Goal: Transaction & Acquisition: Obtain resource

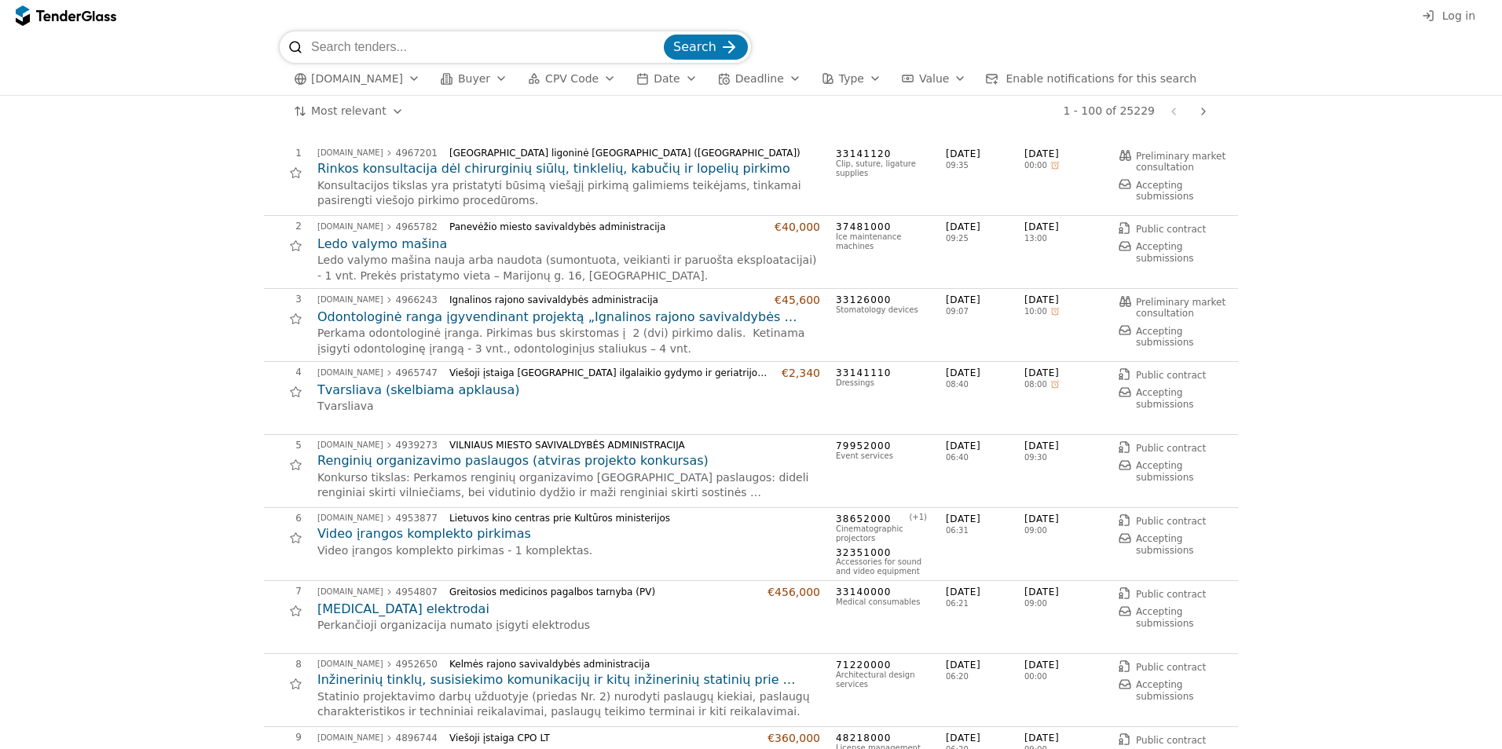
click at [486, 82] on div "button" at bounding box center [501, 78] width 44 height 41
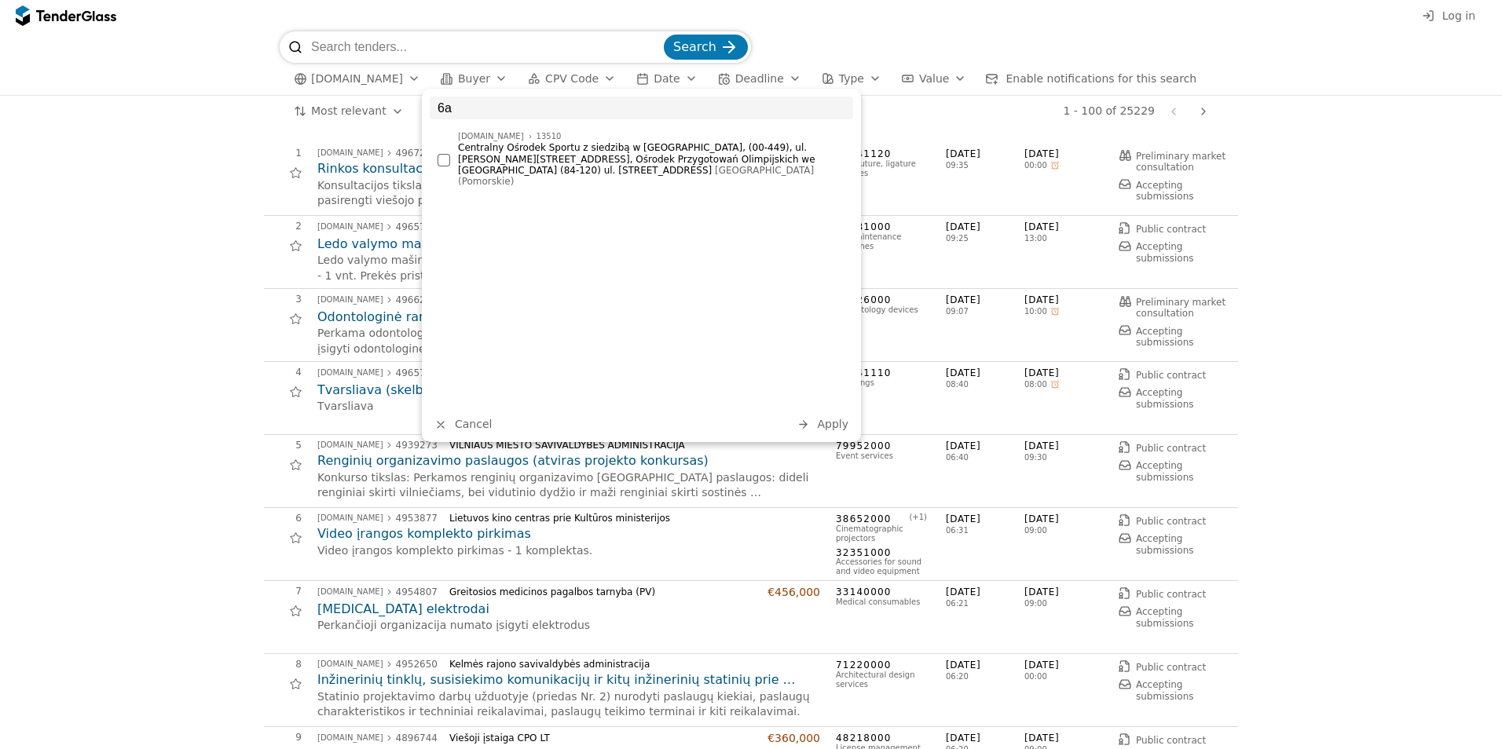
type input "6"
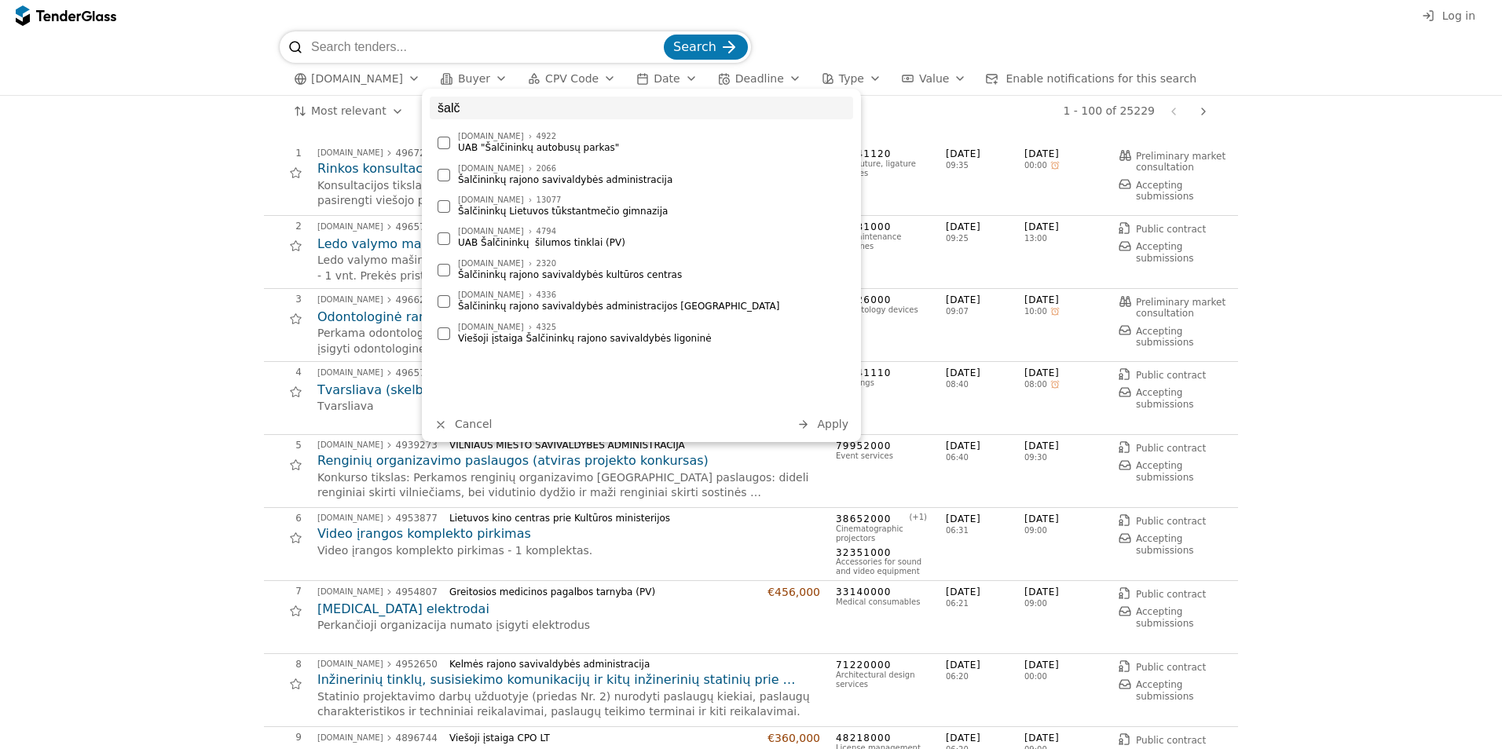
type input "šalč"
click at [445, 174] on div at bounding box center [443, 175] width 13 height 13
click at [829, 426] on span "Apply" at bounding box center [832, 424] width 31 height 13
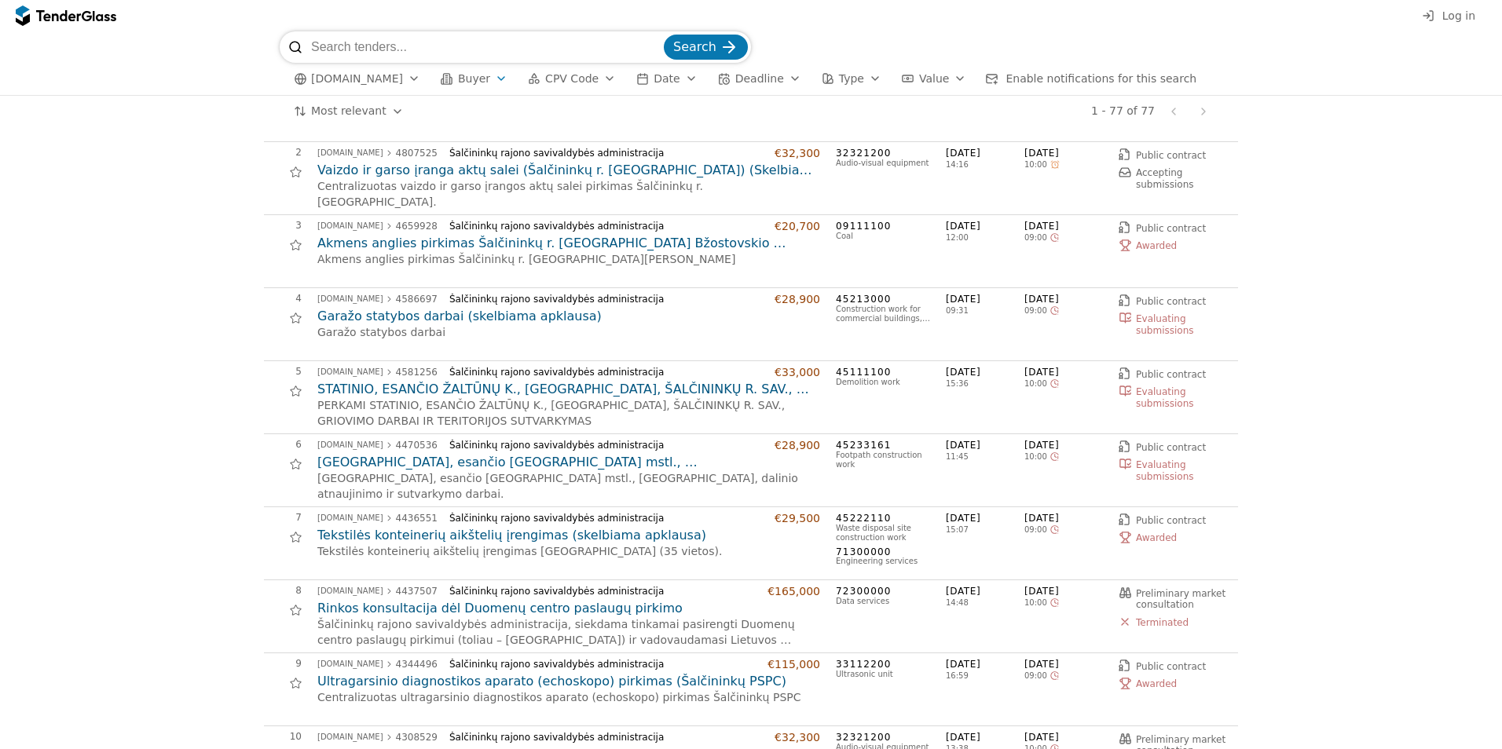
scroll to position [79, 0]
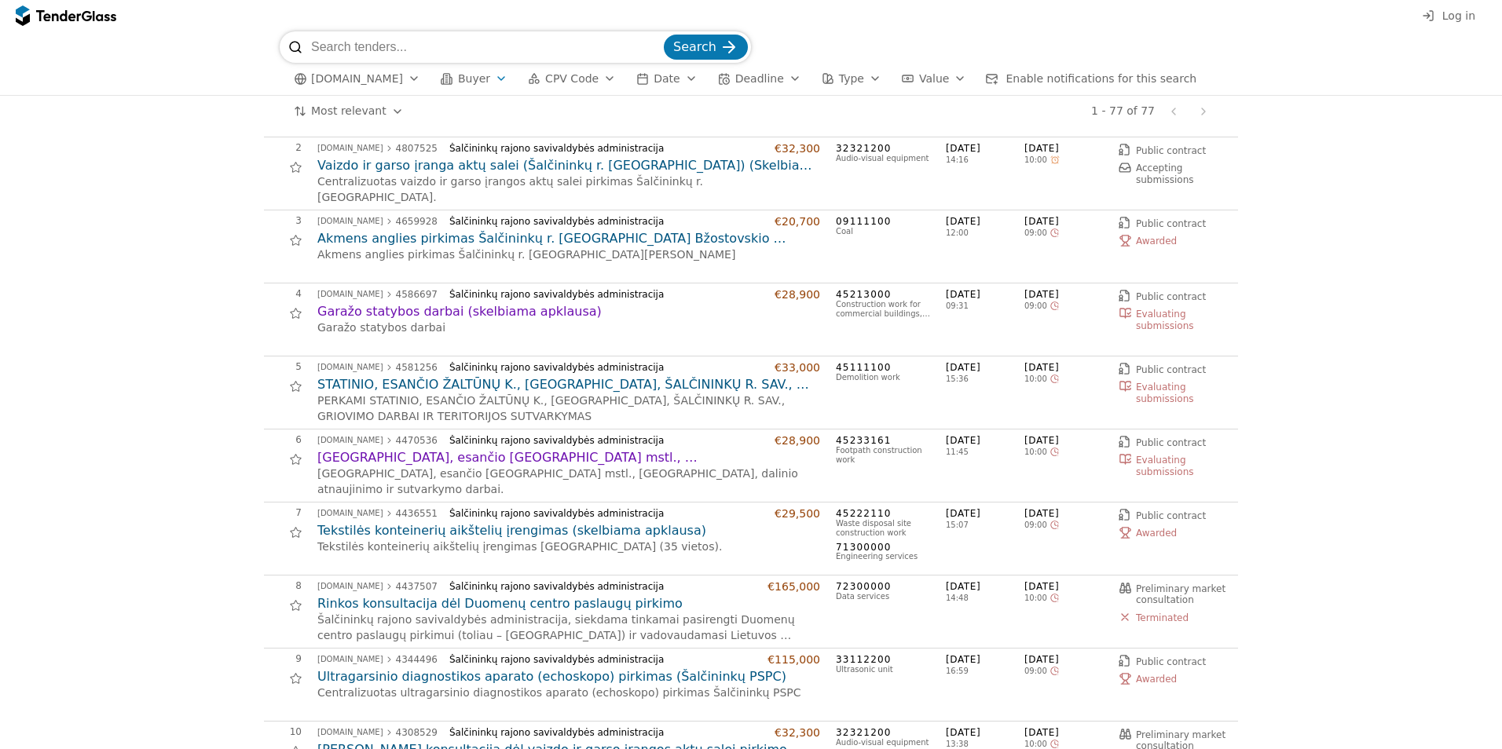
click at [1159, 439] on span "Public contract" at bounding box center [1171, 442] width 70 height 11
click at [388, 457] on h2 "[GEOGRAPHIC_DATA], esančio [GEOGRAPHIC_DATA] mstl., [GEOGRAPHIC_DATA], dalinio …" at bounding box center [568, 457] width 503 height 17
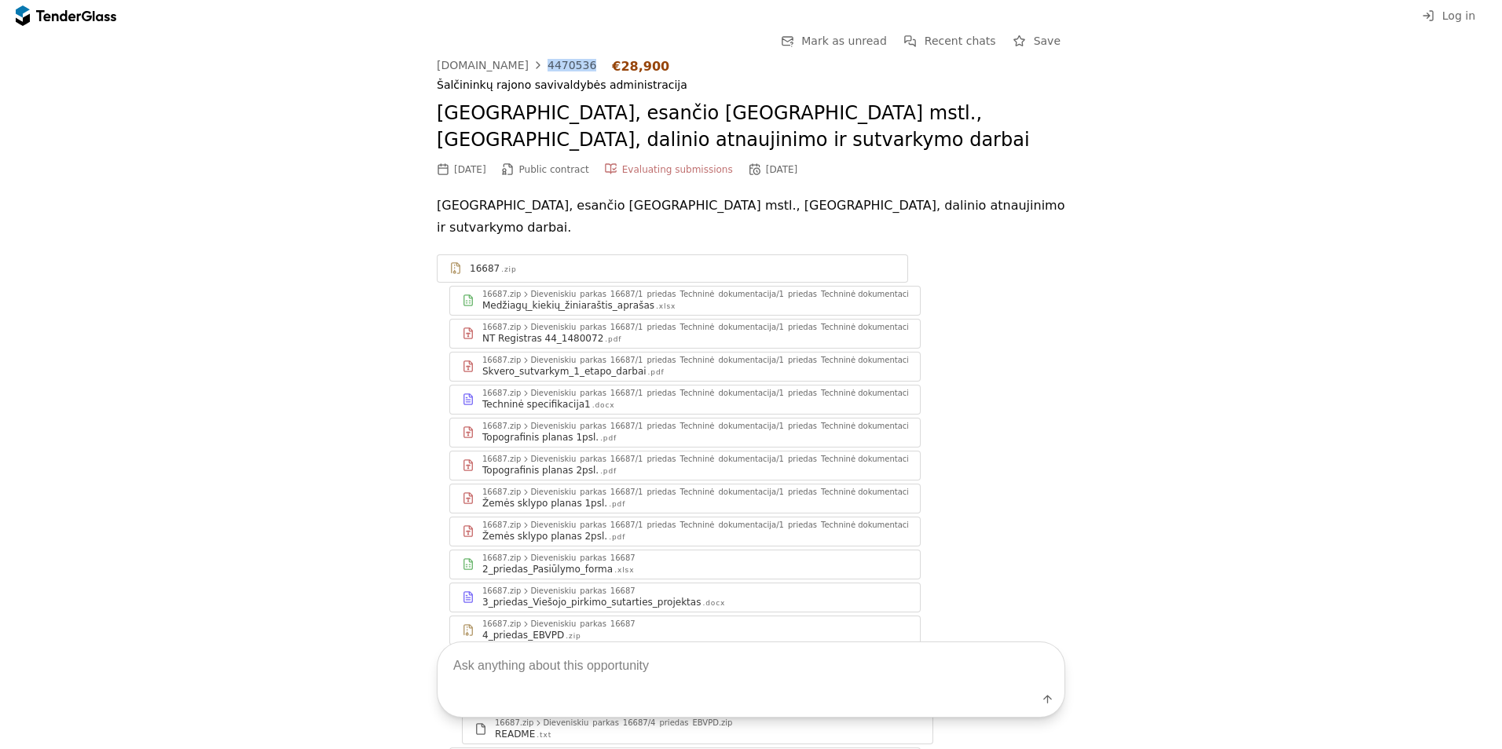
drag, startPoint x: 525, startPoint y: 74, endPoint x: 571, endPoint y: 73, distance: 46.3
click at [571, 73] on div "viesiejipirkimai.lt 4470536 €28,900 Šalčininkų rajono savivaldybės administraci…" at bounding box center [751, 76] width 628 height 34
copy link "4470536"
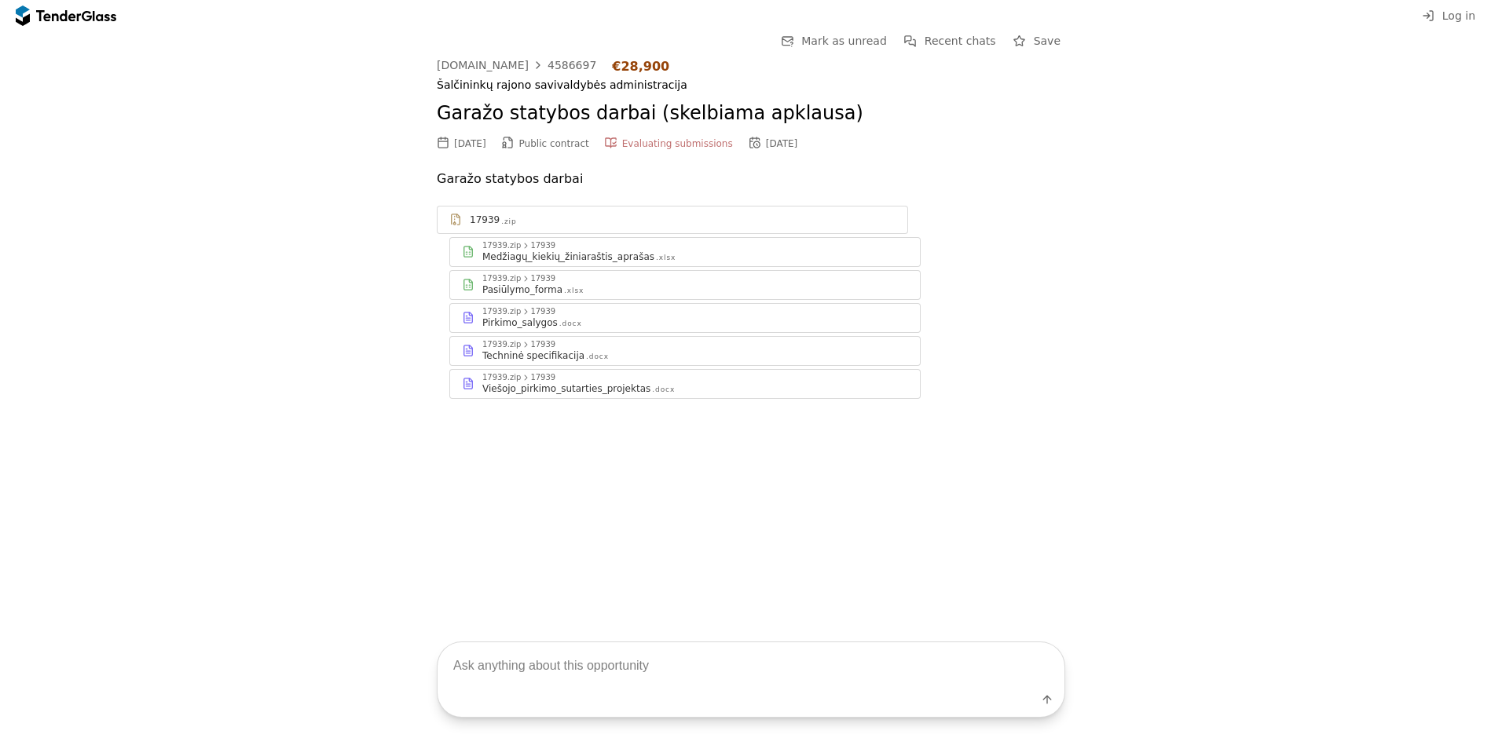
click at [530, 345] on div "17939" at bounding box center [542, 345] width 25 height 8
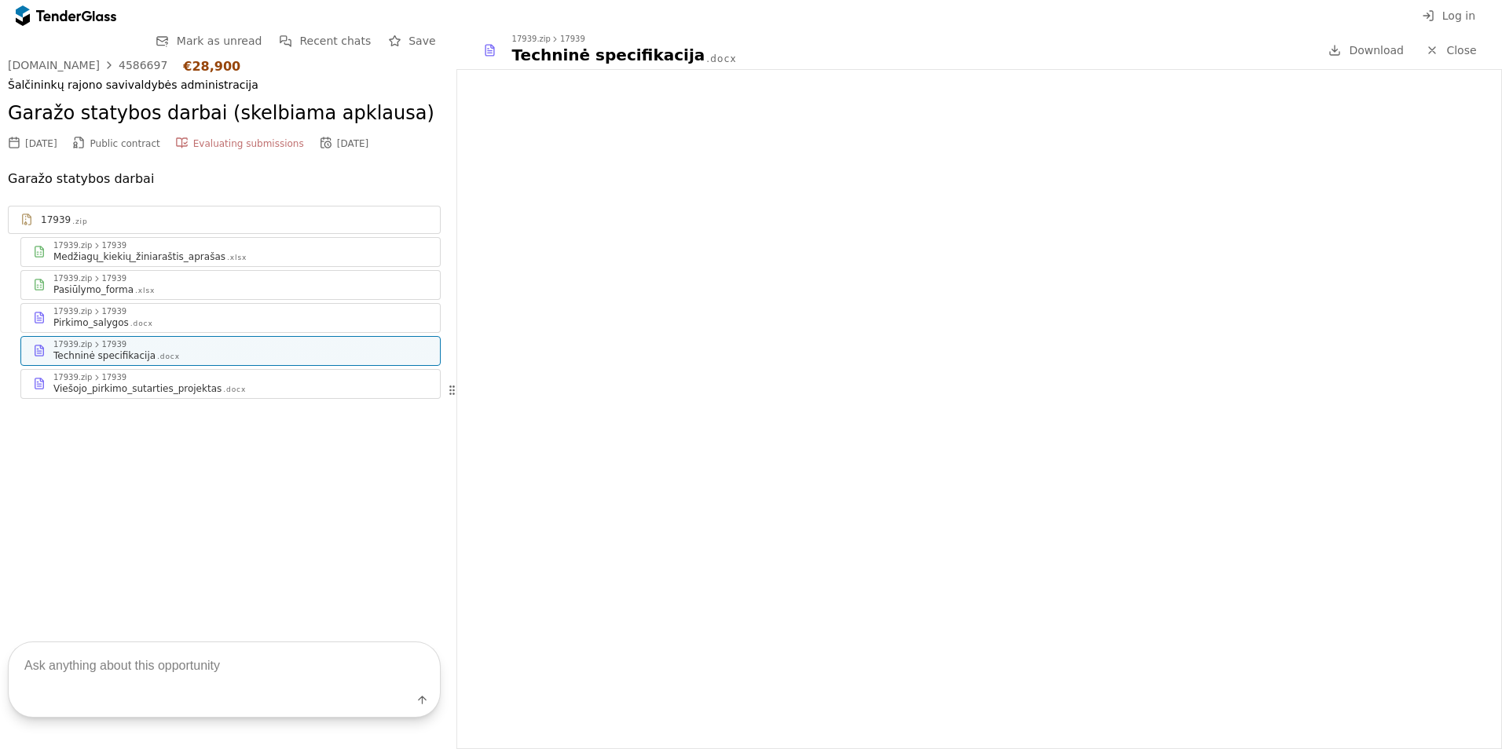
click at [1367, 49] on span "Download" at bounding box center [1376, 50] width 55 height 13
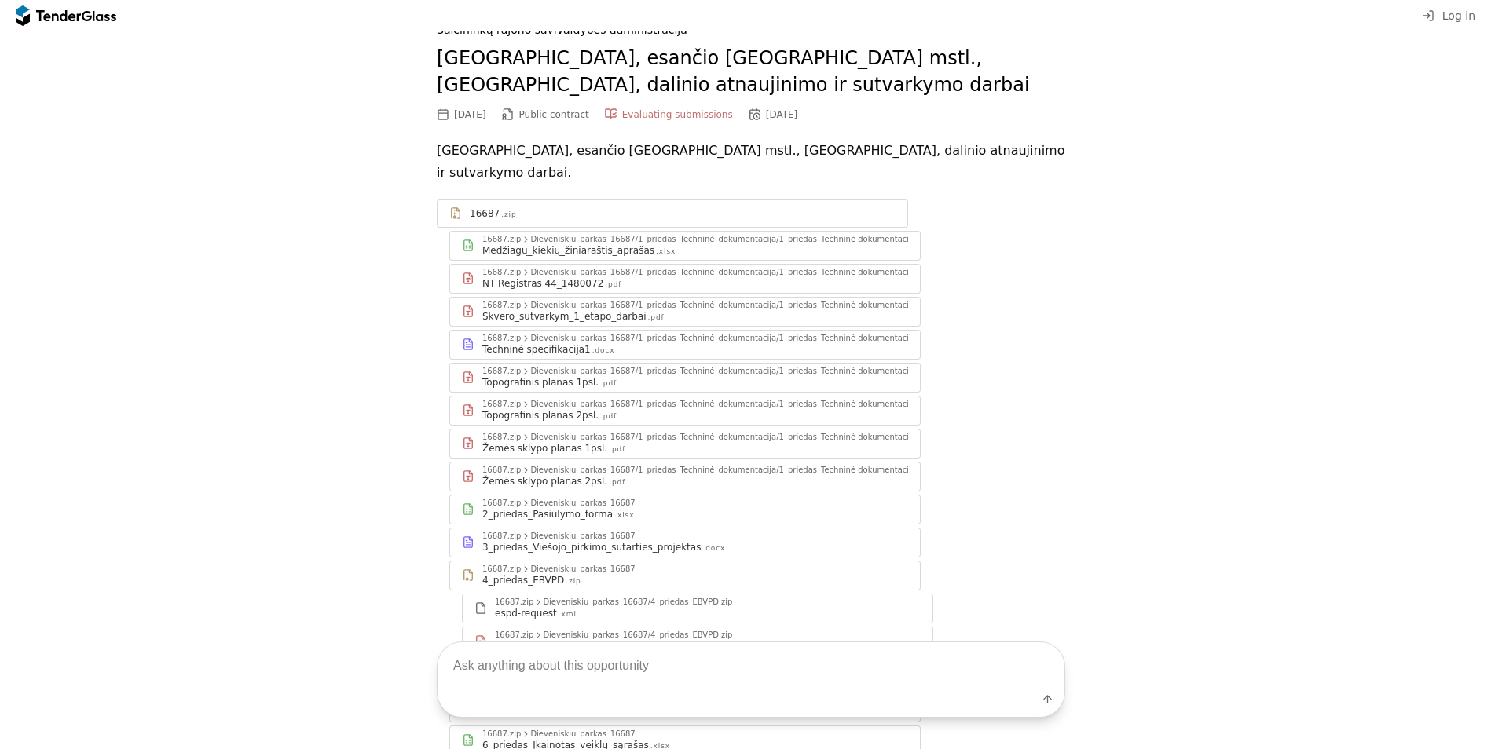
scroll to position [79, 0]
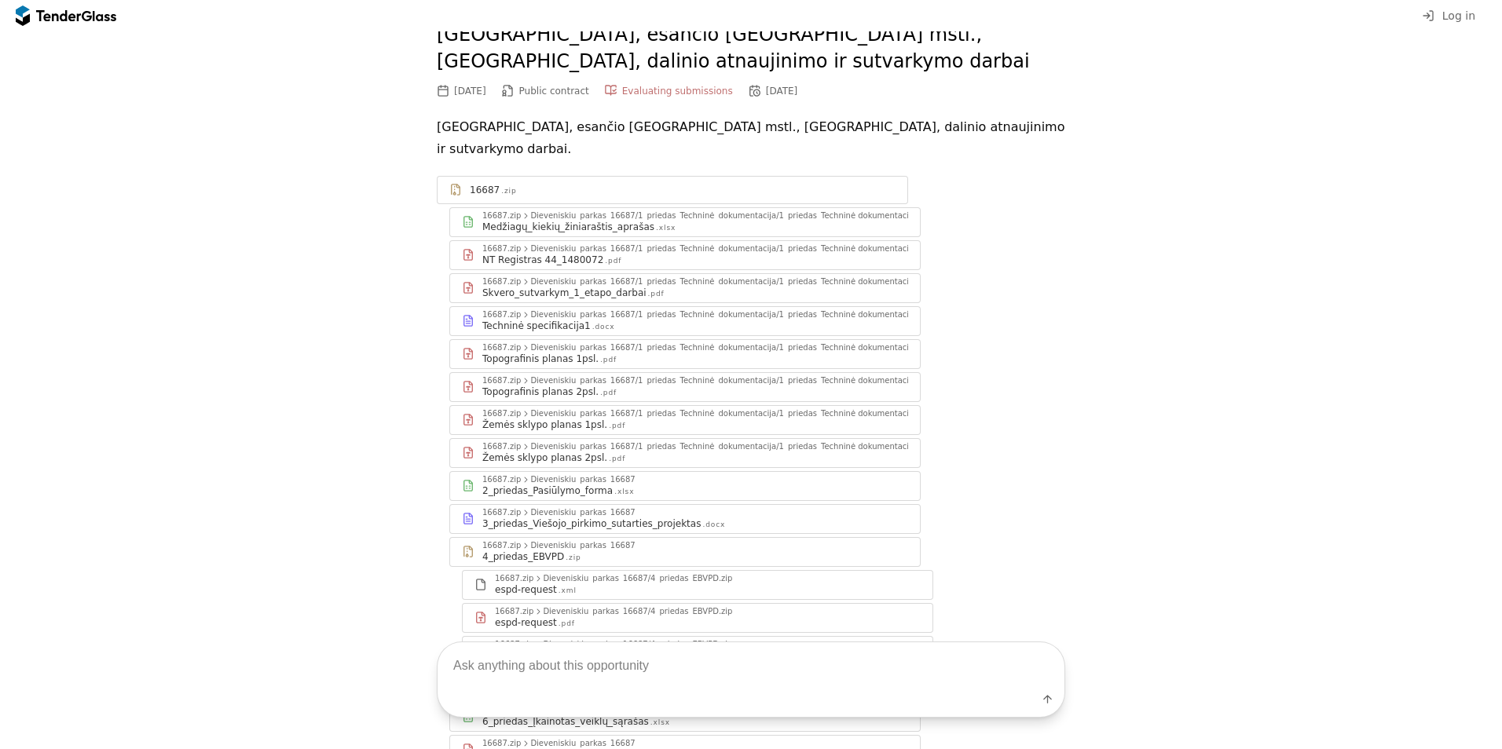
click at [609, 287] on div "Skvero_sutvarkym_1_etapo_darbai" at bounding box center [564, 293] width 164 height 13
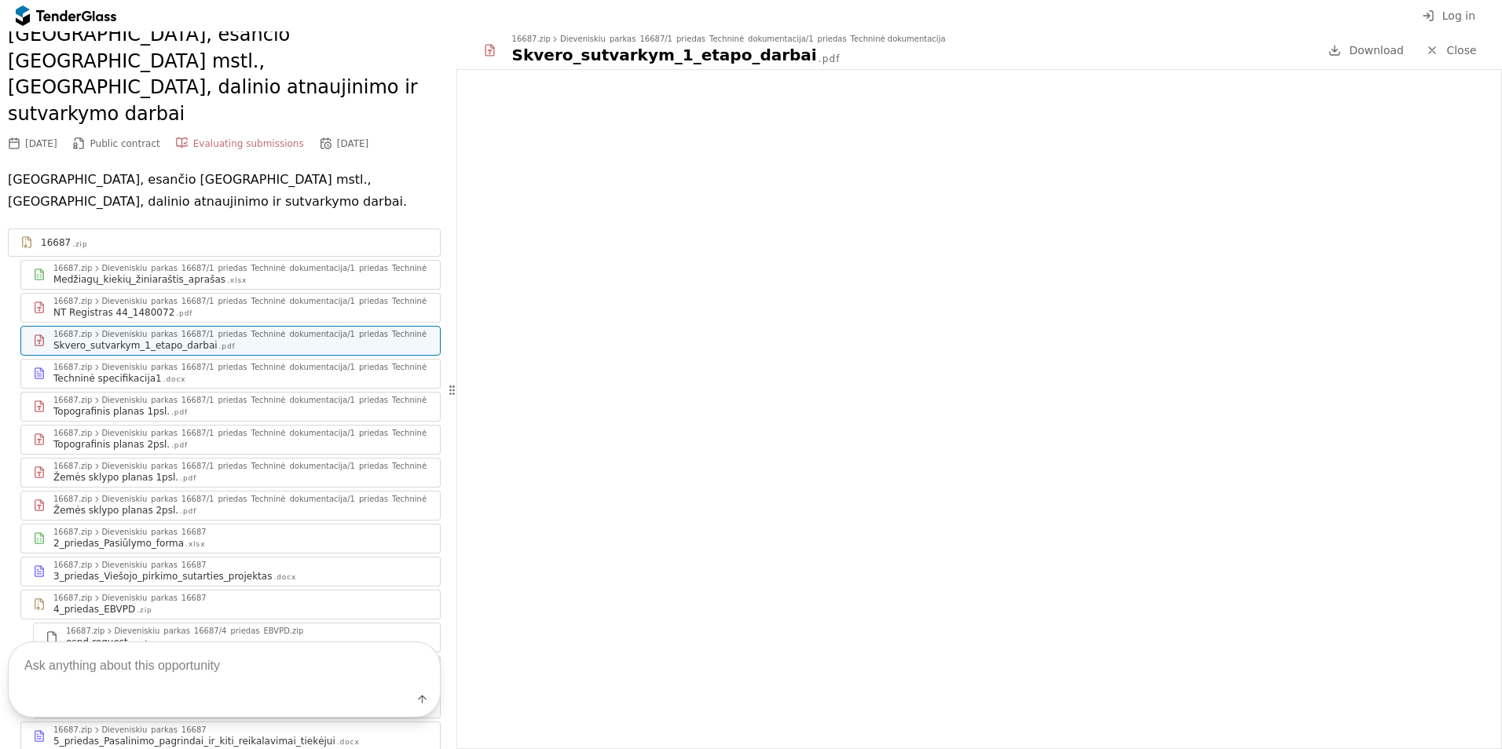
click at [187, 372] on div "Techninė specifikacija1 .docx" at bounding box center [240, 378] width 375 height 13
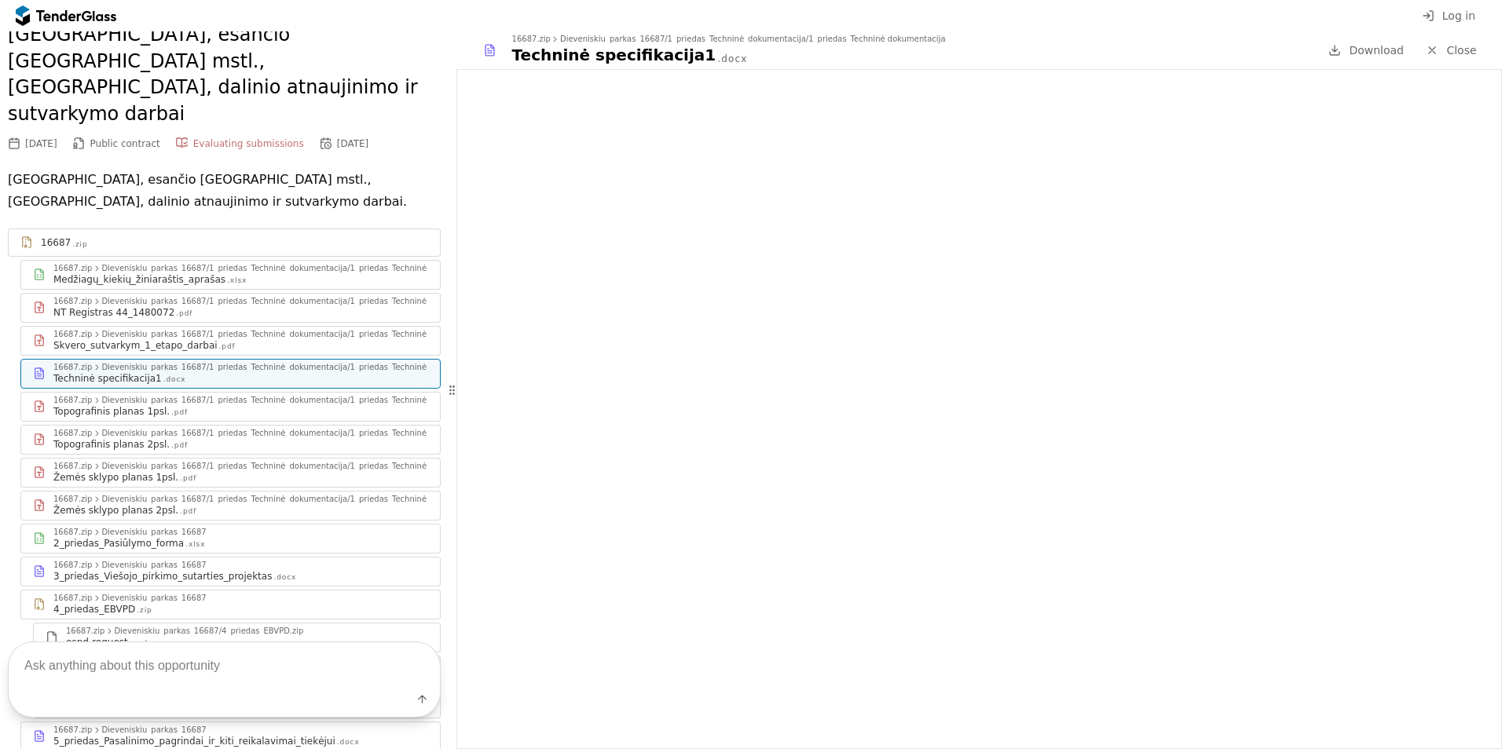
drag, startPoint x: 1358, startPoint y: 47, endPoint x: 1358, endPoint y: 59, distance: 11.8
click at [1358, 47] on span "Download" at bounding box center [1376, 50] width 55 height 13
click at [227, 397] on div "Dieveniskiu_parkas_16687/1_priedas_Techninė_dokumentacija/1_priedas_Techninė do…" at bounding box center [294, 401] width 386 height 8
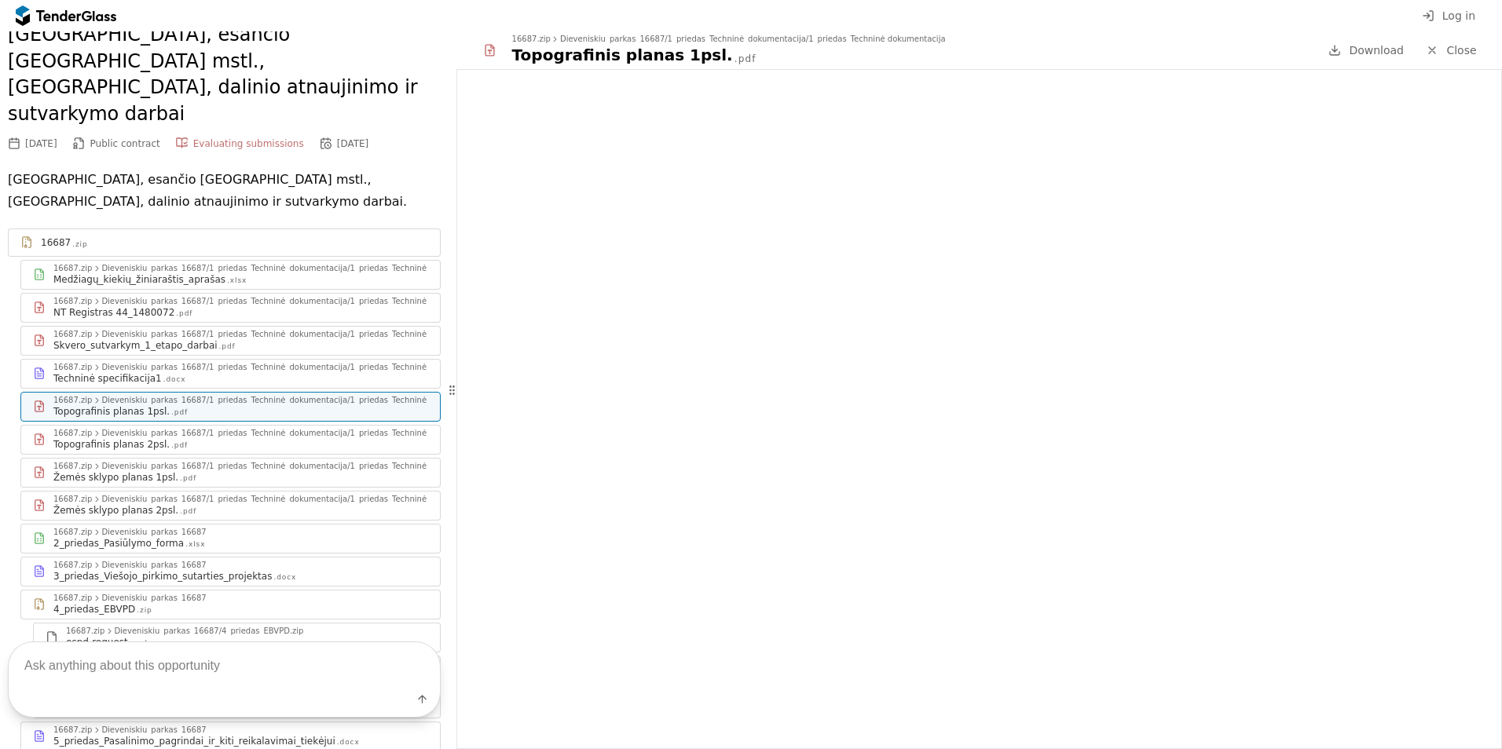
click at [171, 441] on div ".pdf" at bounding box center [179, 446] width 16 height 10
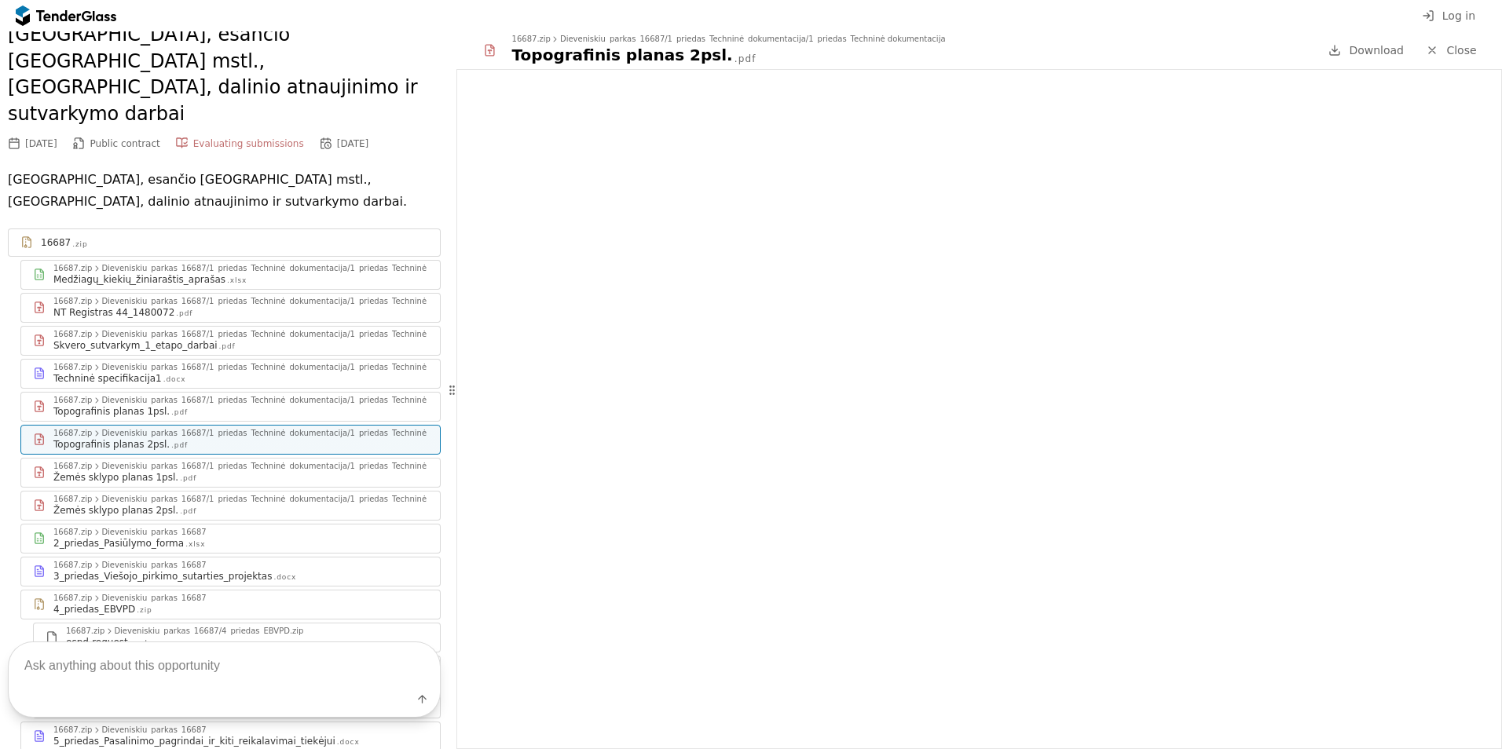
click at [178, 463] on div "Dieveniskiu_parkas_16687/1_priedas_Techninė_dokumentacija/1_priedas_Techninė do…" at bounding box center [294, 467] width 386 height 8
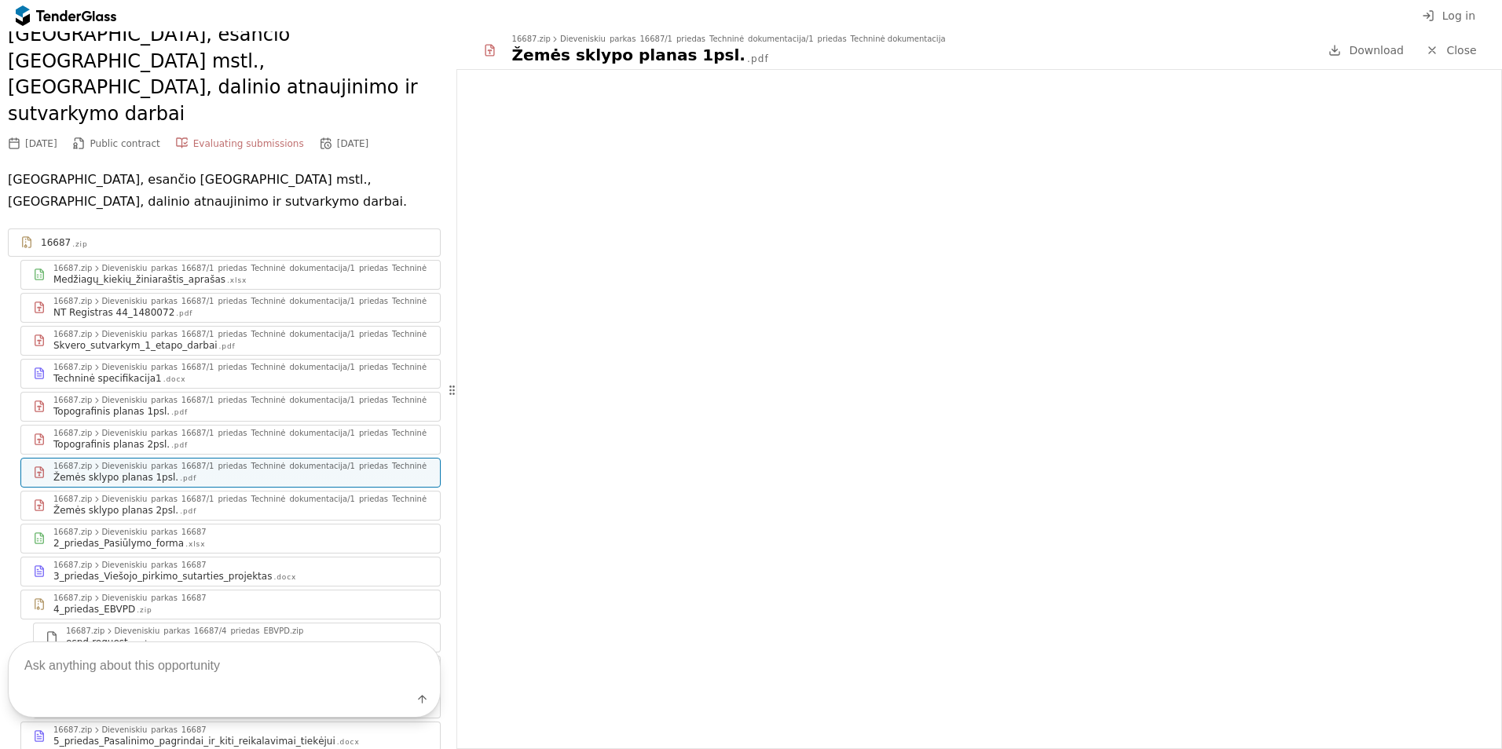
click at [253, 496] on div "Dieveniskiu_parkas_16687/1_priedas_Techninė_dokumentacija/1_priedas_Techninė do…" at bounding box center [294, 500] width 386 height 8
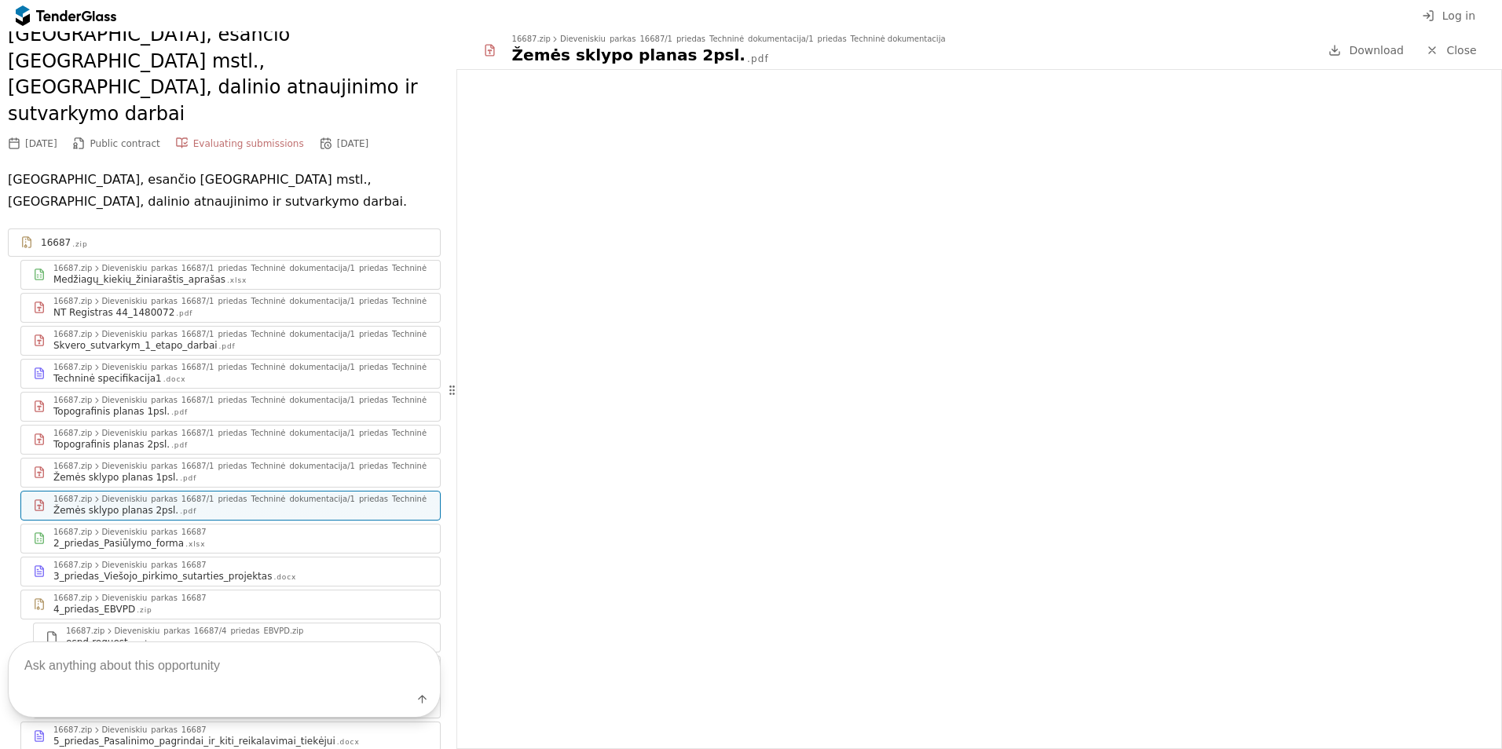
click at [237, 537] on div "2_priedas_Pasiūlymo_forma .xlsx" at bounding box center [240, 543] width 375 height 13
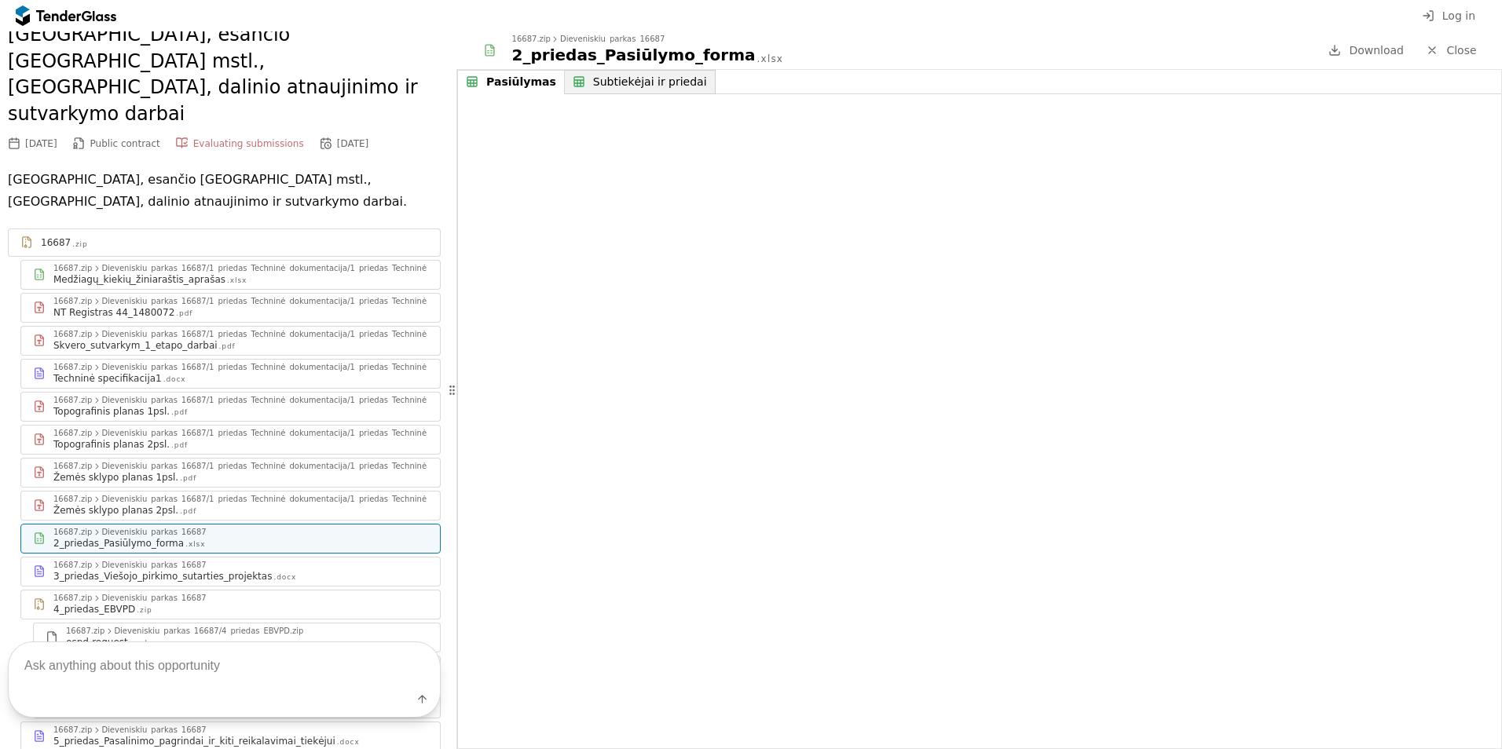
click at [258, 570] on div "3_priedas_Viešojo_pirkimo_sutarties_projektas .docx" at bounding box center [240, 576] width 375 height 13
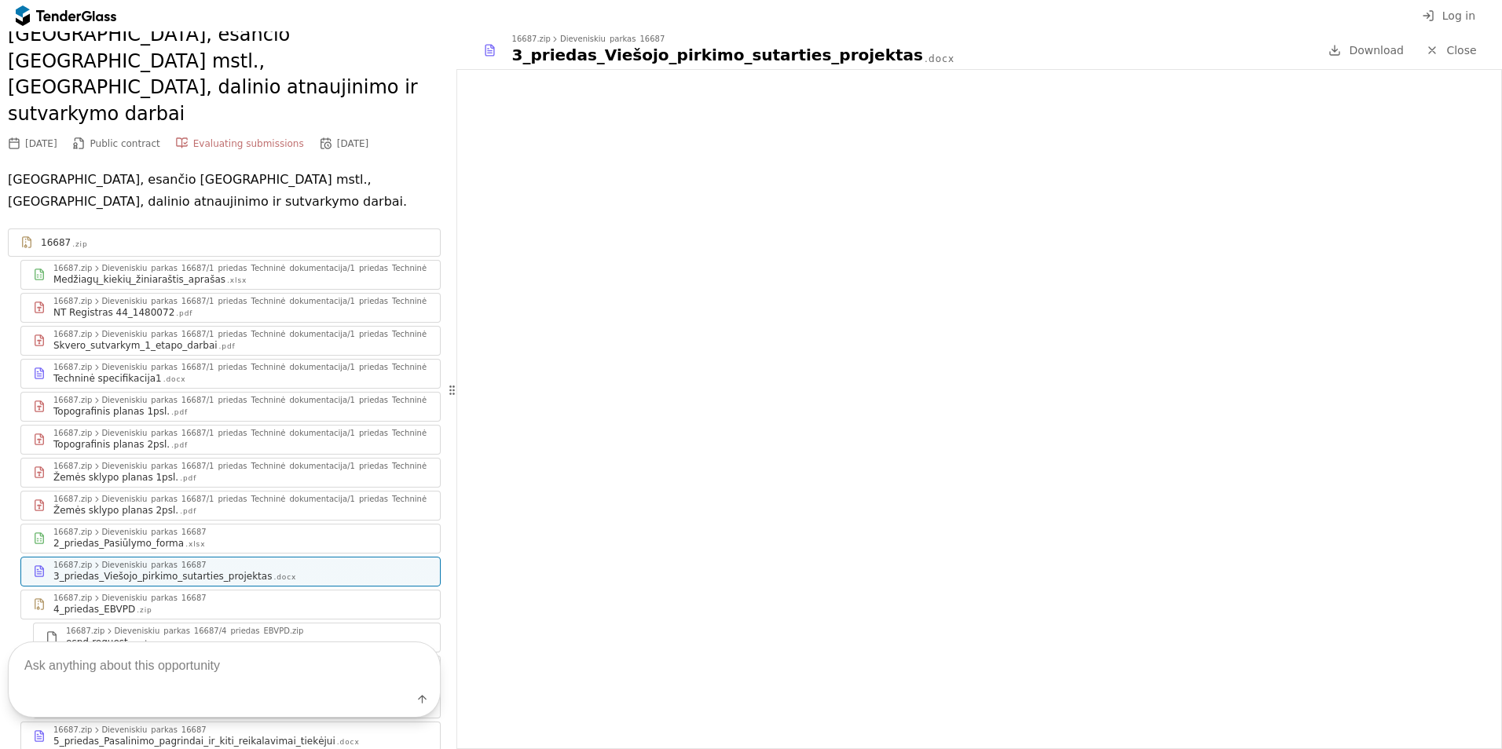
click at [252, 603] on div "4_priedas_EBVPD .zip" at bounding box center [240, 609] width 375 height 13
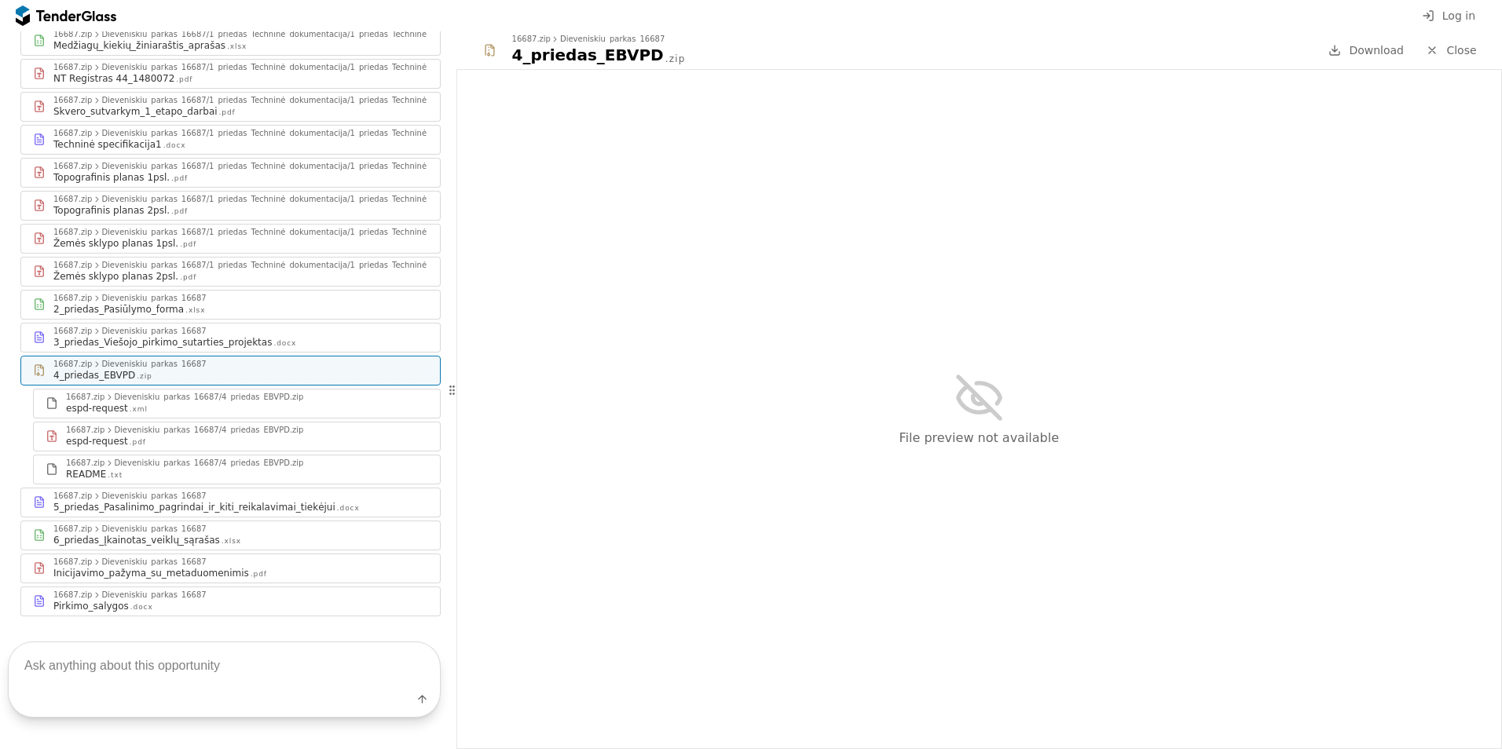
scroll to position [317, 0]
click at [193, 497] on div "5_priedas_Pasalinimo_pagrindai_ir_kiti_reikalavimai_tiekėjui" at bounding box center [194, 503] width 282 height 13
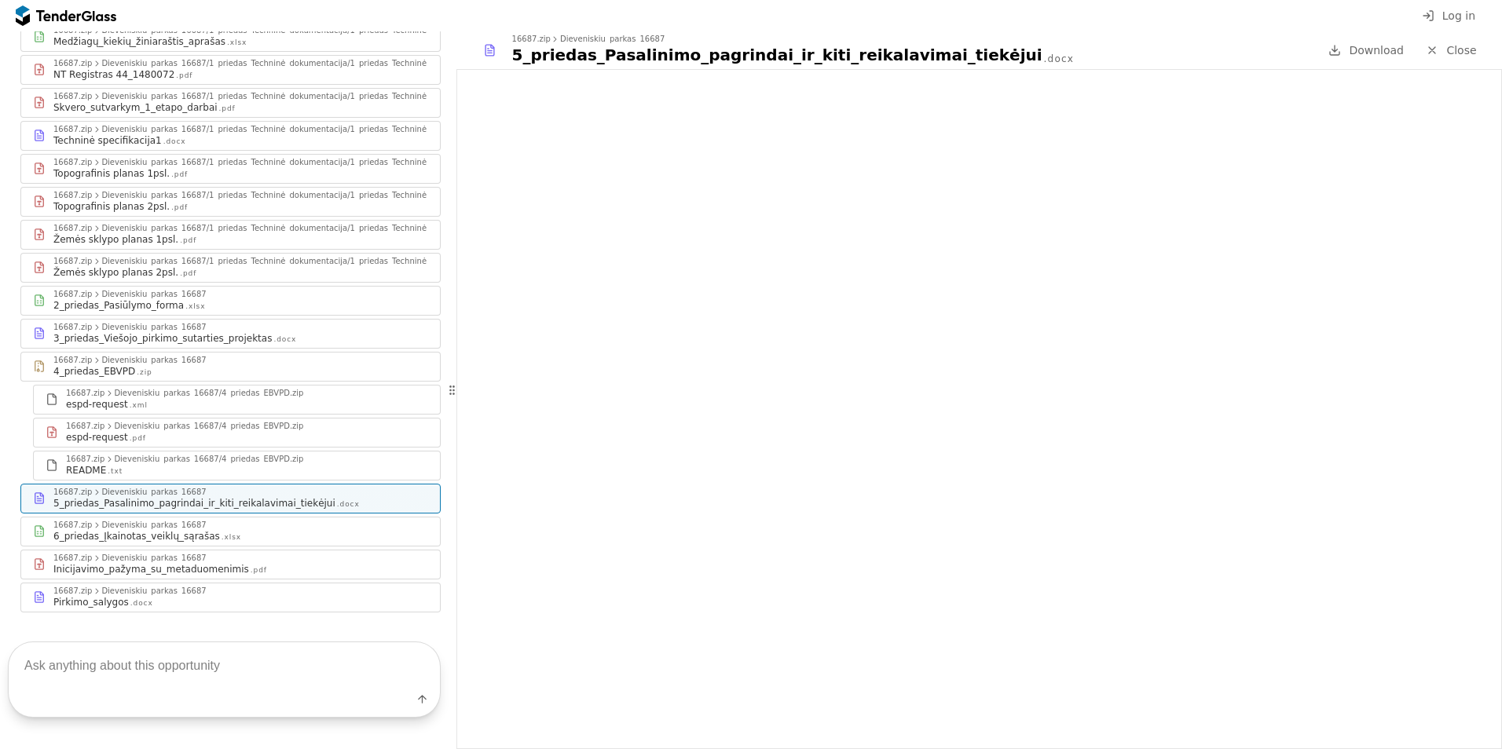
click at [210, 530] on div "6_priedas_Įkainotas_veiklų_sąrašas .xlsx" at bounding box center [240, 536] width 375 height 13
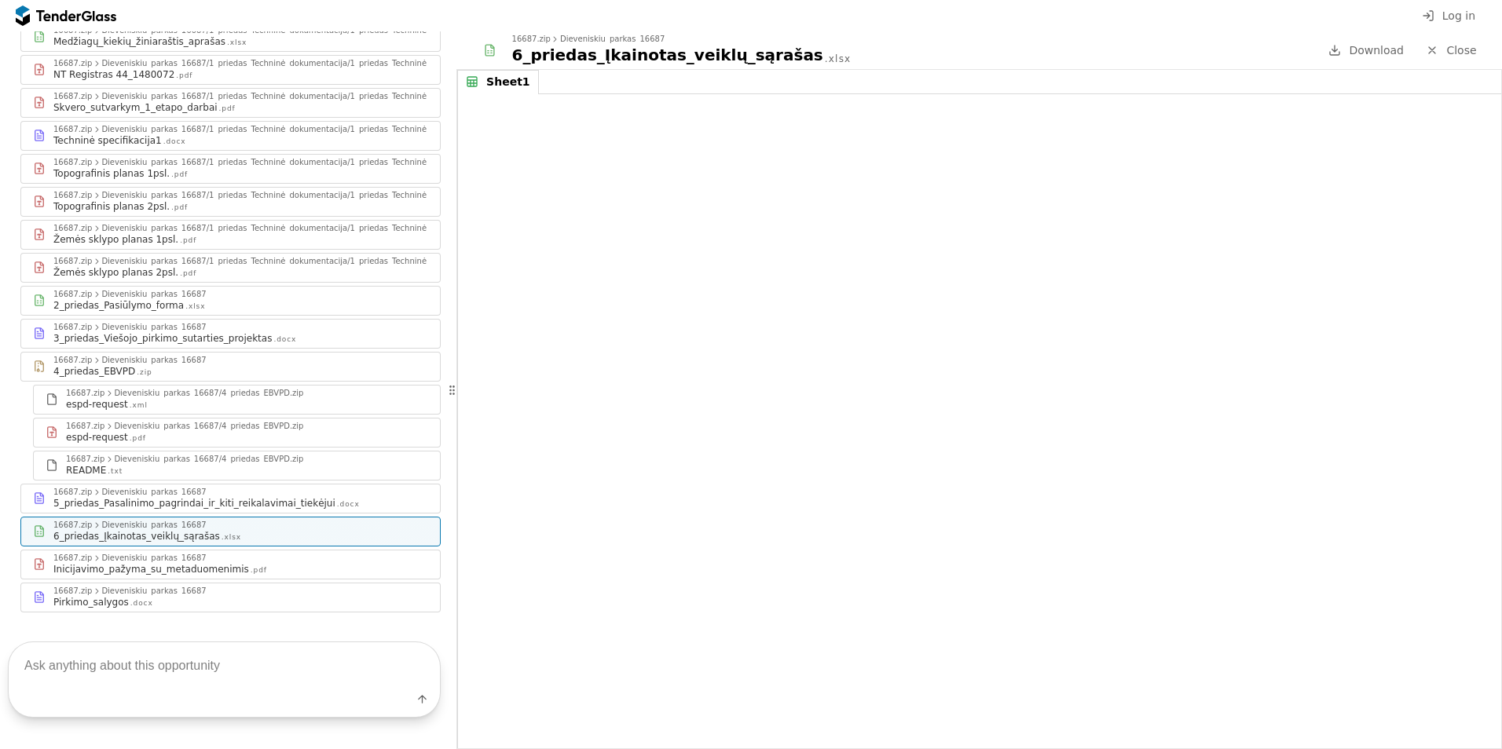
click at [207, 554] on div "16687.zip Dieveniskiu_parkas_16687" at bounding box center [240, 558] width 375 height 9
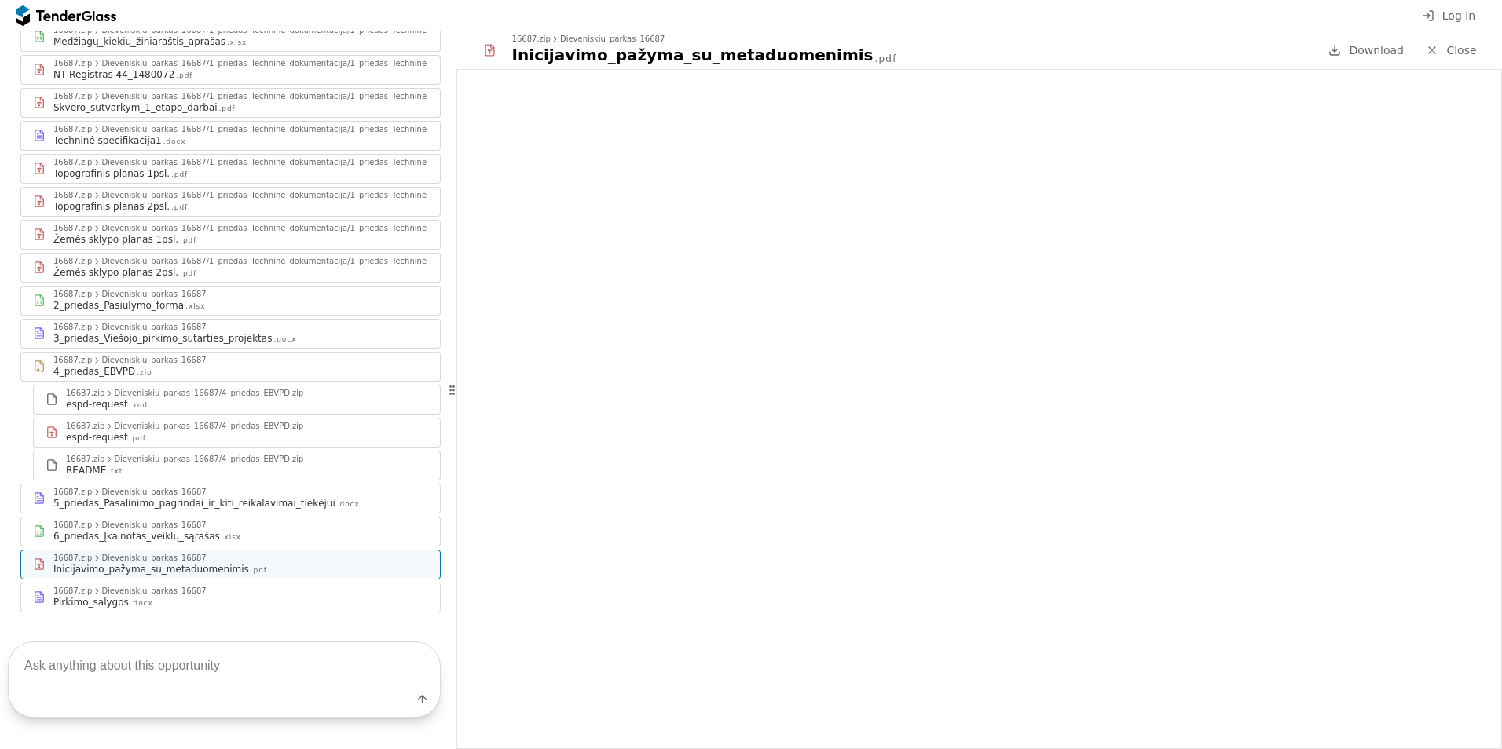
click at [179, 596] on div "Pirkimo_salygos .docx" at bounding box center [240, 602] width 375 height 13
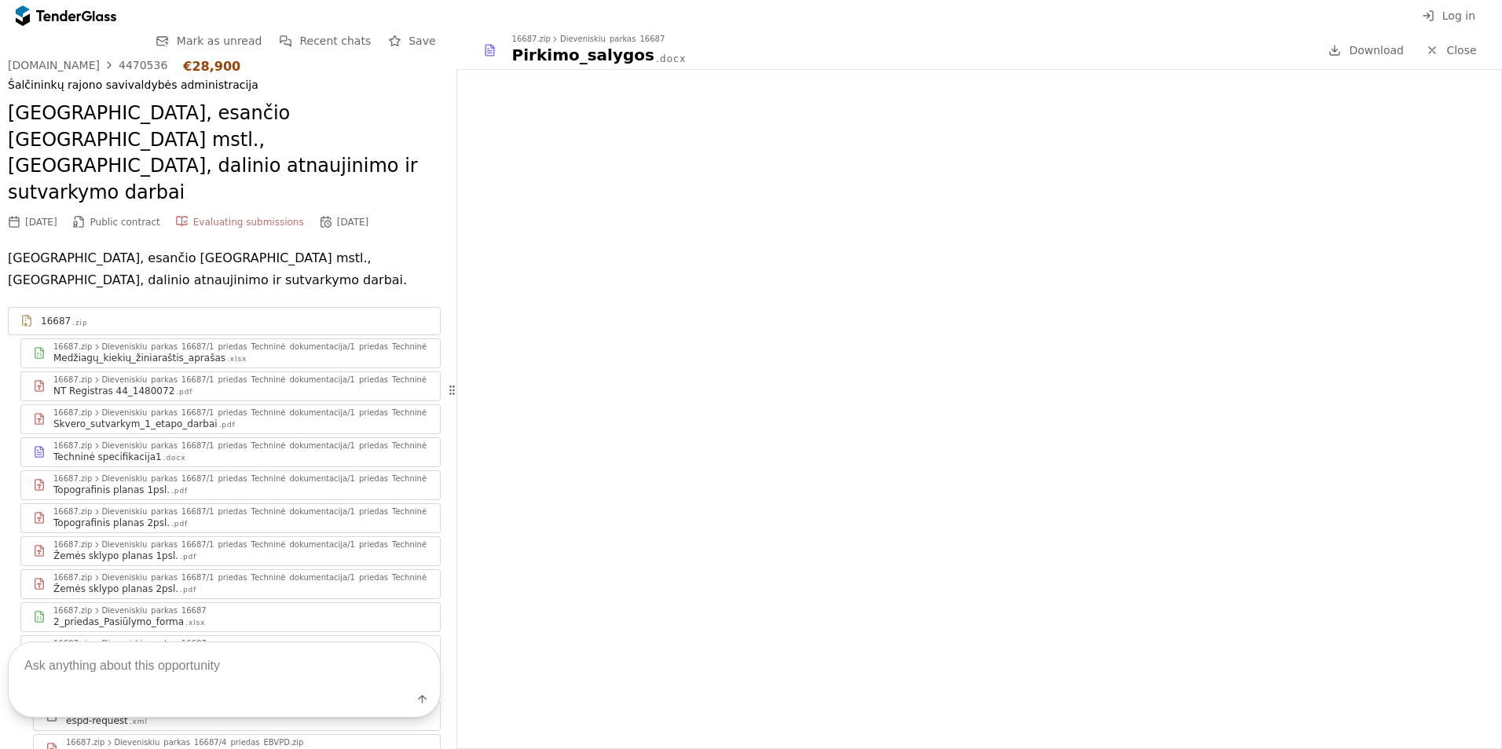
click at [187, 352] on div "Medžiagų_kiekių_žiniaraštis_aprašas" at bounding box center [139, 358] width 172 height 13
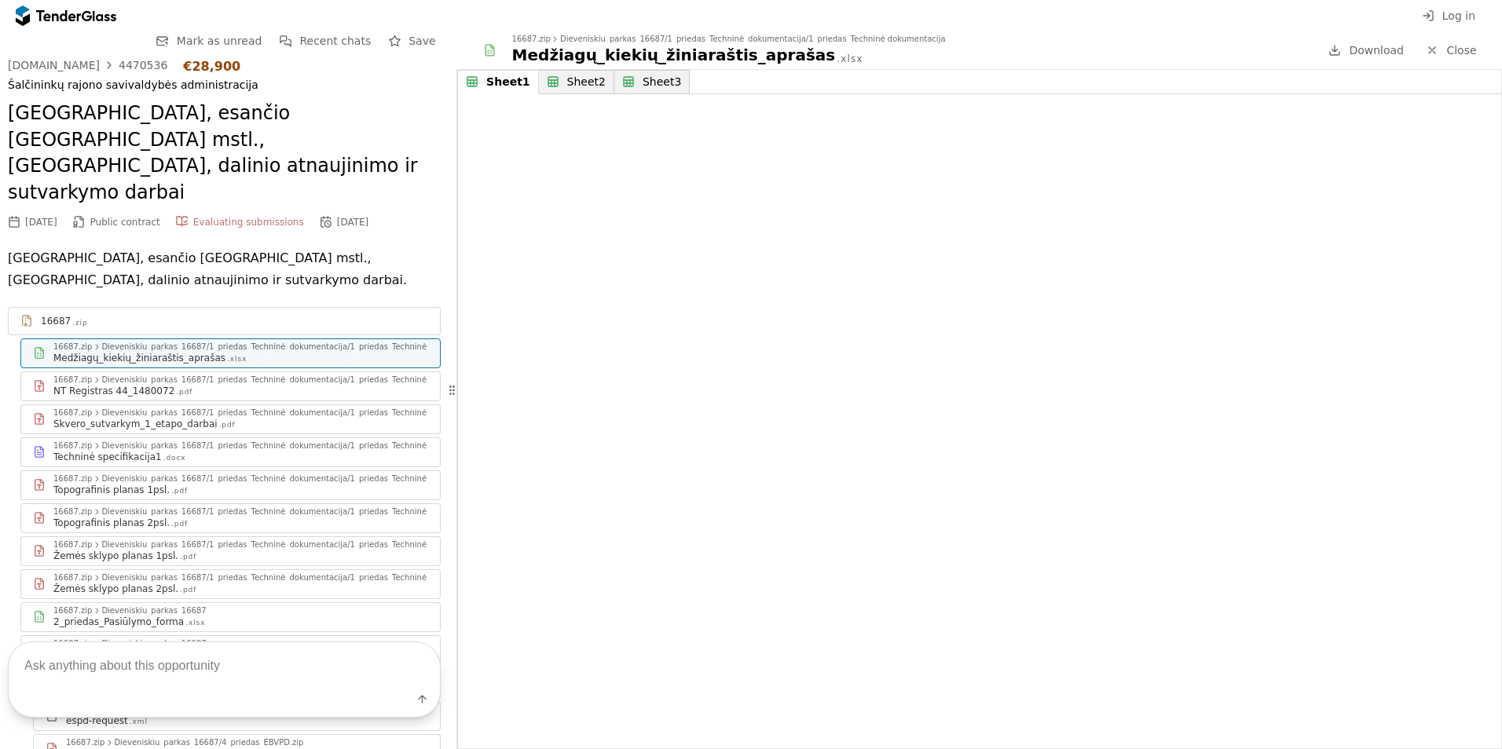
click at [569, 77] on div "Sheet2" at bounding box center [586, 81] width 38 height 13
click at [203, 385] on div "NT Registras 44_1480072 .pdf" at bounding box center [240, 391] width 375 height 13
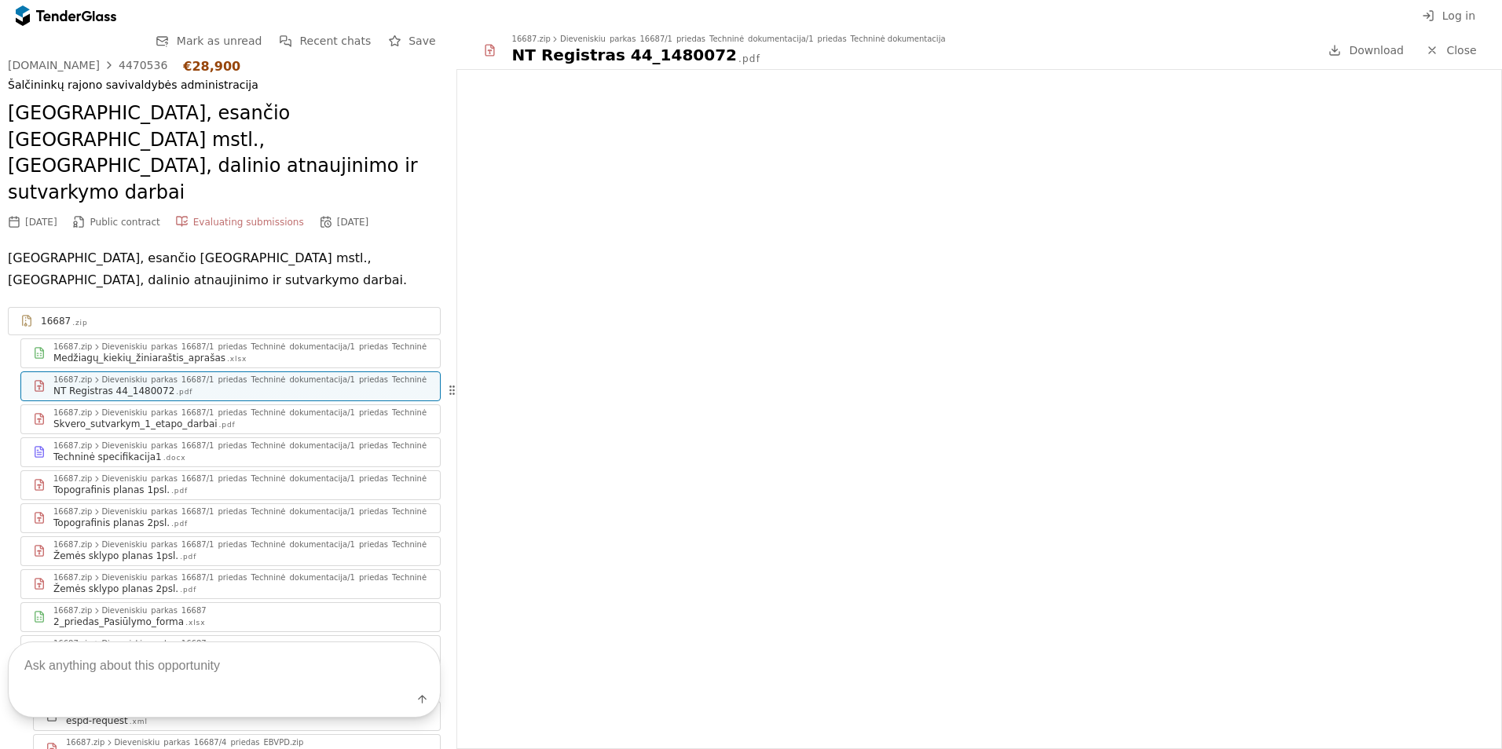
click at [245, 352] on div "Medžiagų_kiekių_žiniaraštis_aprašas .xlsx" at bounding box center [240, 358] width 375 height 13
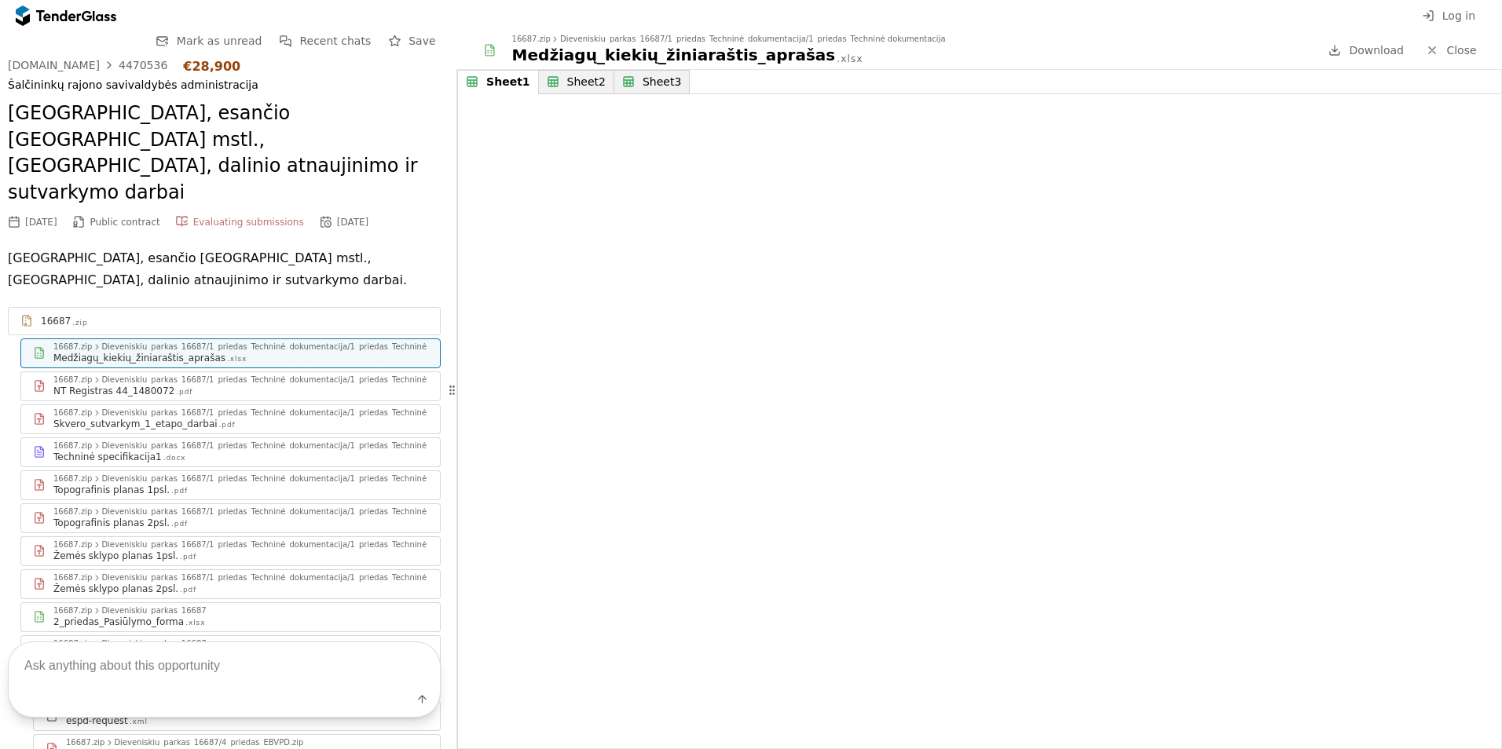
click at [571, 81] on div "Sheet2" at bounding box center [586, 81] width 38 height 13
click at [642, 88] on div "Sheet3" at bounding box center [661, 81] width 38 height 13
click at [118, 315] on div "16687 .zip" at bounding box center [234, 321] width 387 height 13
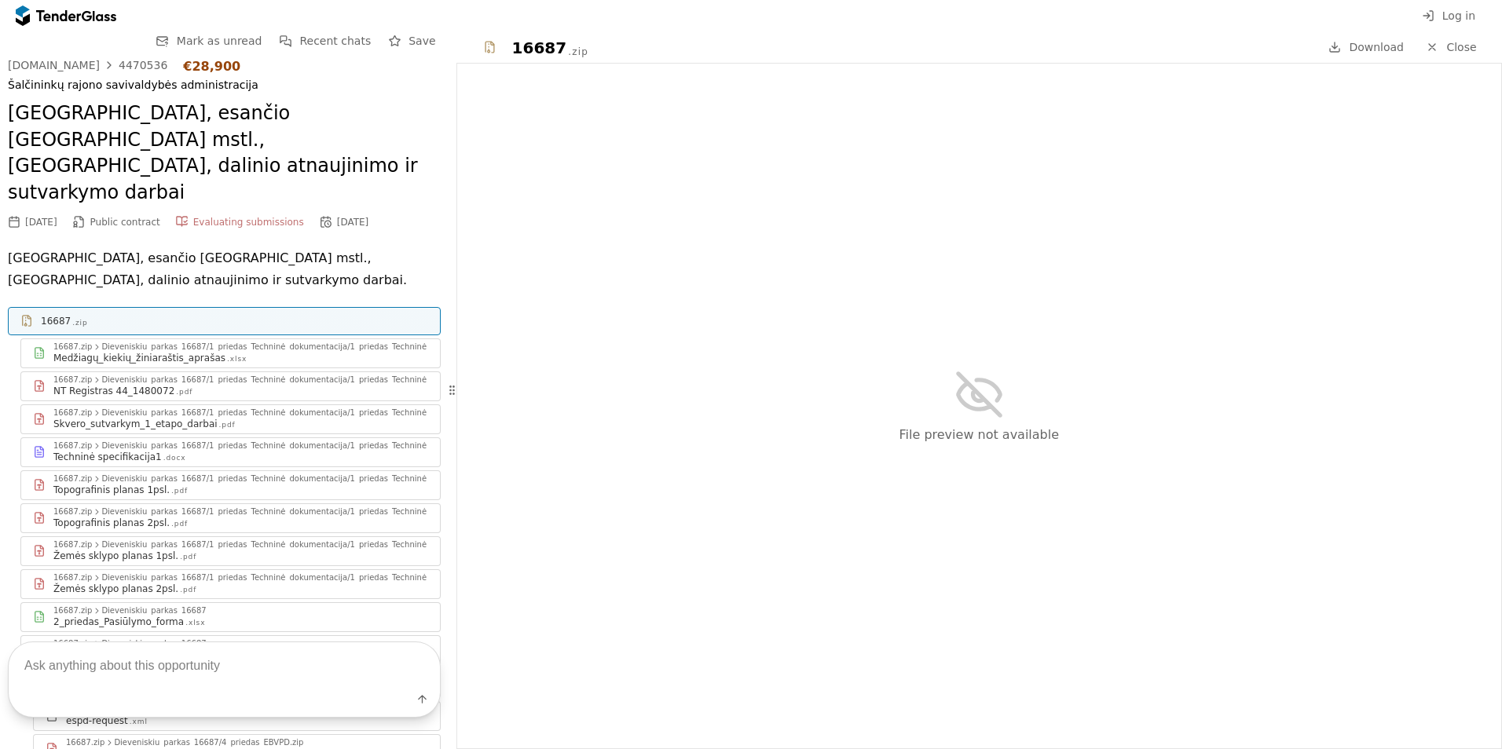
click at [157, 343] on div "16687 .zip 16687.zip Dieveniskiu_parkas_16687/1_priedas_Techninė_dokumentacija/…" at bounding box center [224, 618] width 433 height 622
click at [176, 387] on div ".pdf" at bounding box center [184, 392] width 16 height 10
